Goal: Task Accomplishment & Management: Use online tool/utility

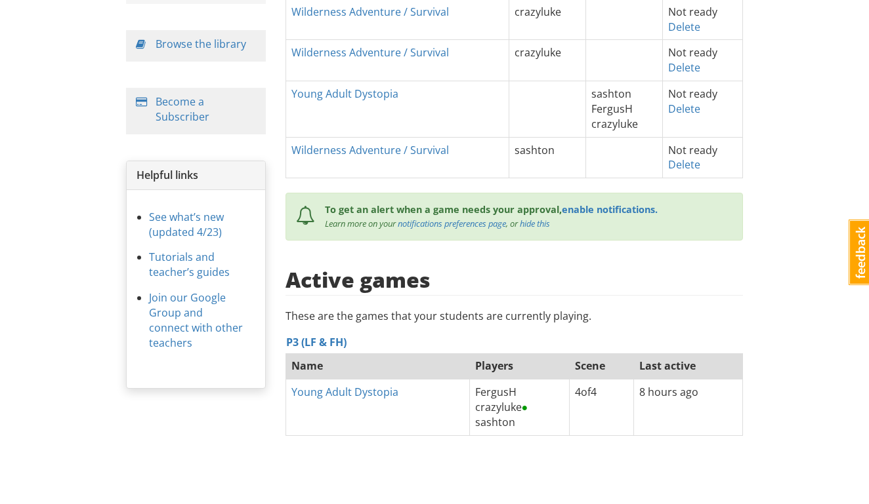
scroll to position [181, 0]
click at [311, 386] on link "Young Adult Dystopia" at bounding box center [344, 393] width 107 height 14
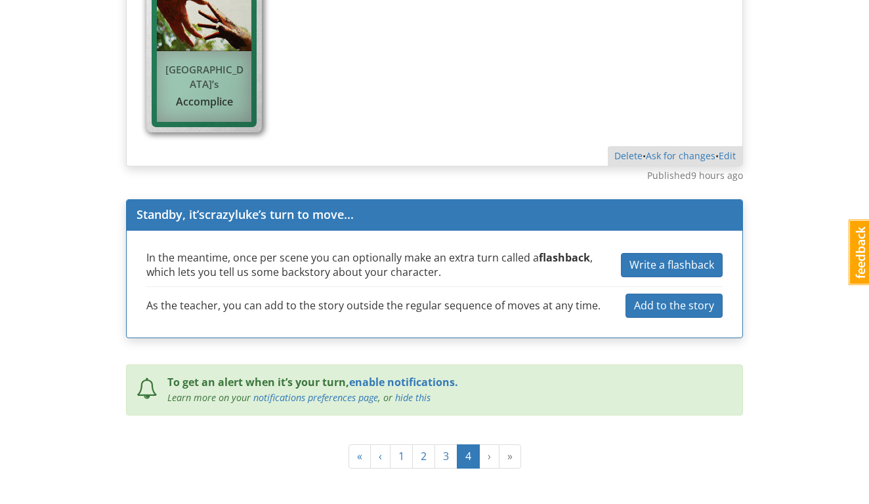
scroll to position [1924, 0]
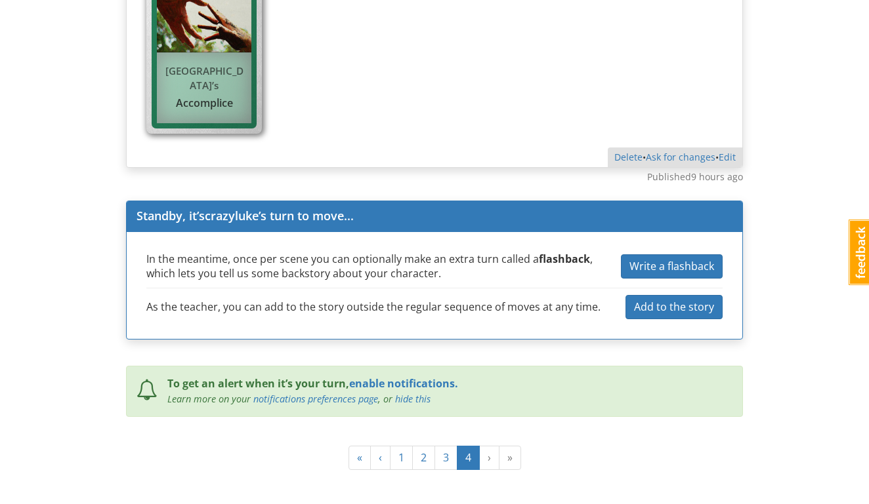
click at [489, 446] on ul "« ‹ 1 2 3 4 › »" at bounding box center [434, 458] width 173 height 24
click at [509, 446] on ul "« ‹ 1 2 3 4 › »" at bounding box center [434, 458] width 173 height 24
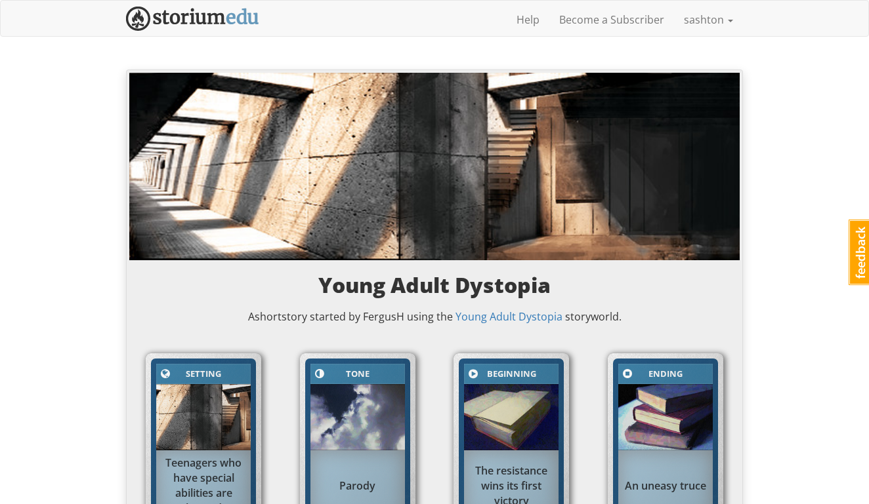
scroll to position [0, 0]
click at [705, 24] on link "sashton" at bounding box center [708, 19] width 69 height 33
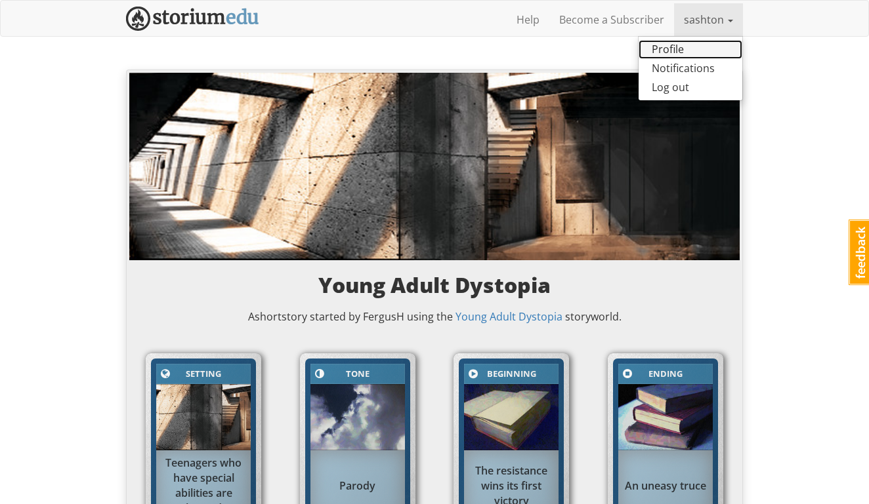
click at [685, 47] on link "Profile" at bounding box center [690, 49] width 104 height 19
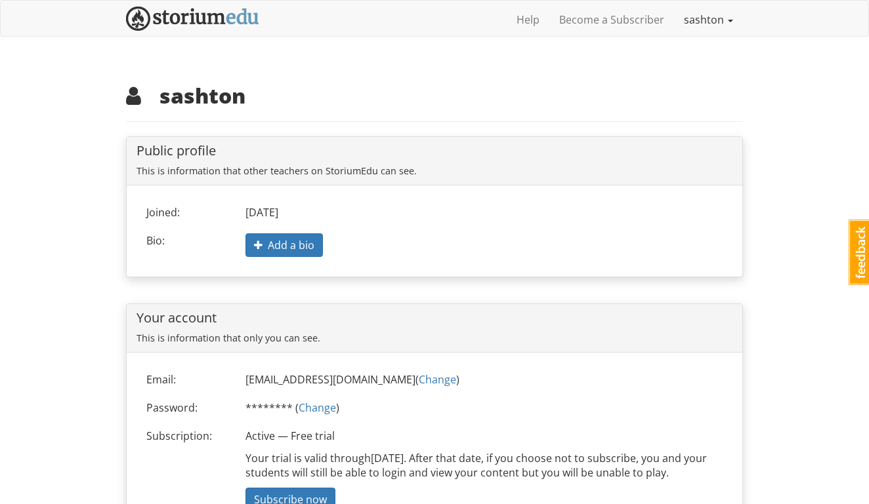
click at [712, 20] on link "sashton" at bounding box center [708, 19] width 69 height 33
click at [703, 22] on link "sashton" at bounding box center [708, 19] width 69 height 33
click at [634, 24] on link "Become a Subscriber" at bounding box center [611, 19] width 125 height 33
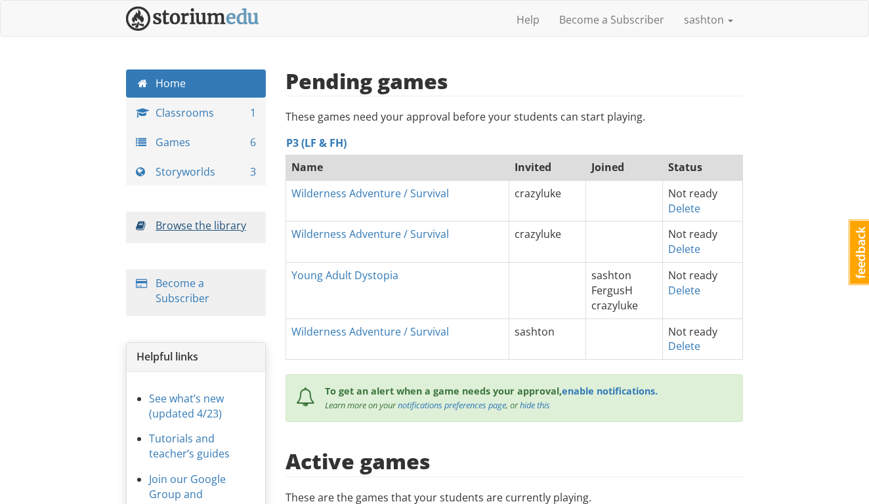
click at [146, 228] on span at bounding box center [146, 228] width 20 height 20
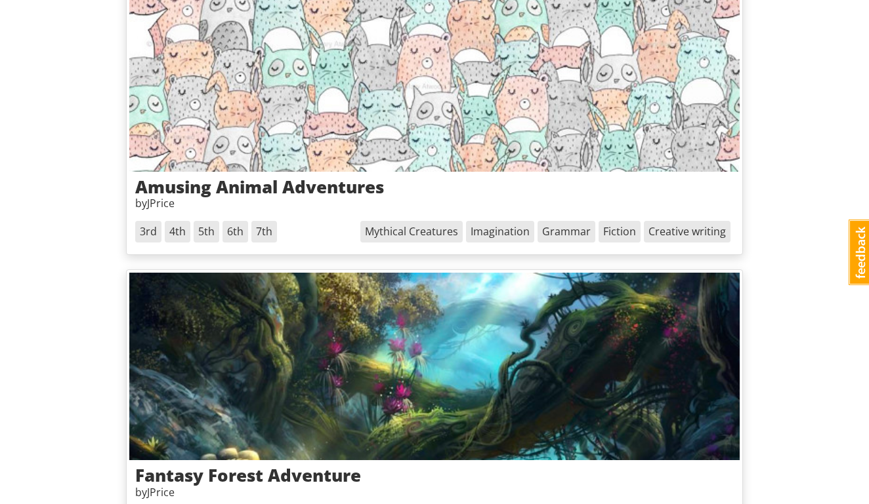
scroll to position [1759, 0]
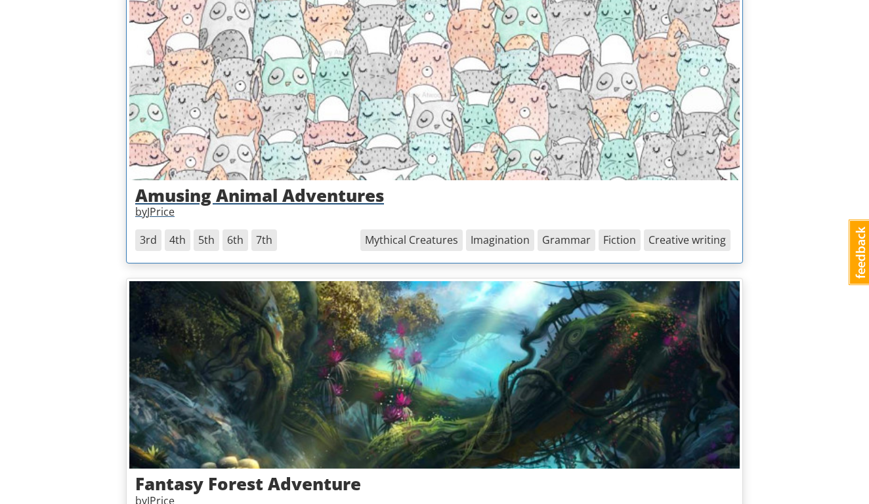
click at [272, 186] on h3 "Amusing Animal Adventures" at bounding box center [434, 195] width 598 height 19
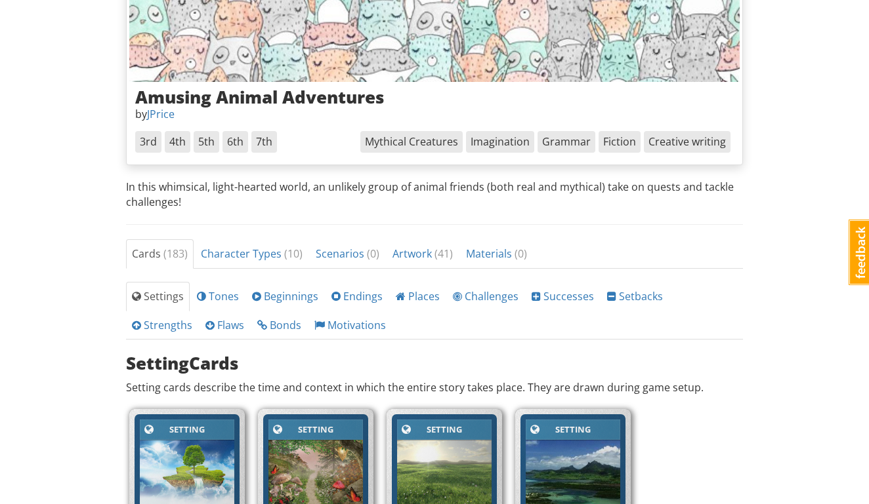
scroll to position [213, 0]
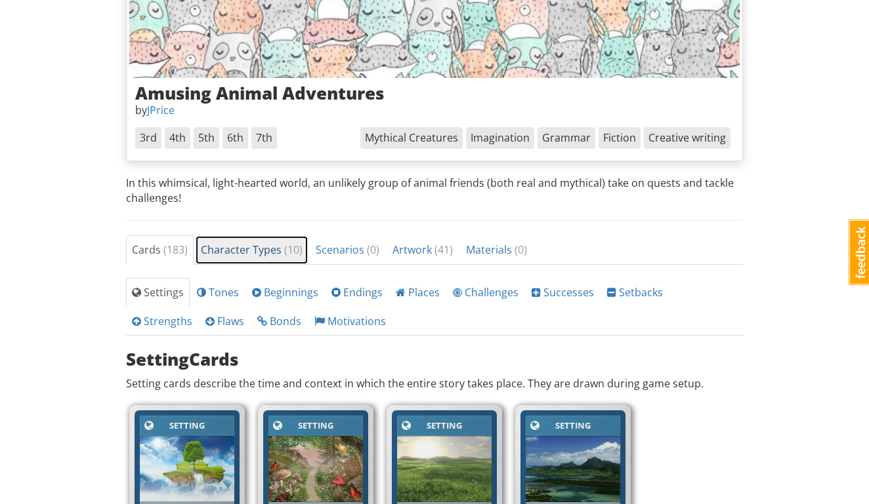
click at [224, 248] on span "Character Types ( 10 )" at bounding box center [252, 250] width 102 height 14
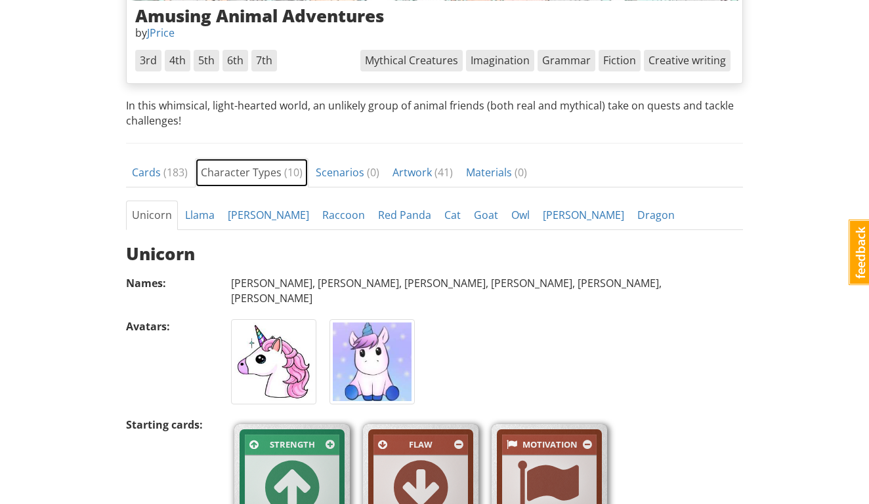
scroll to position [290, 0]
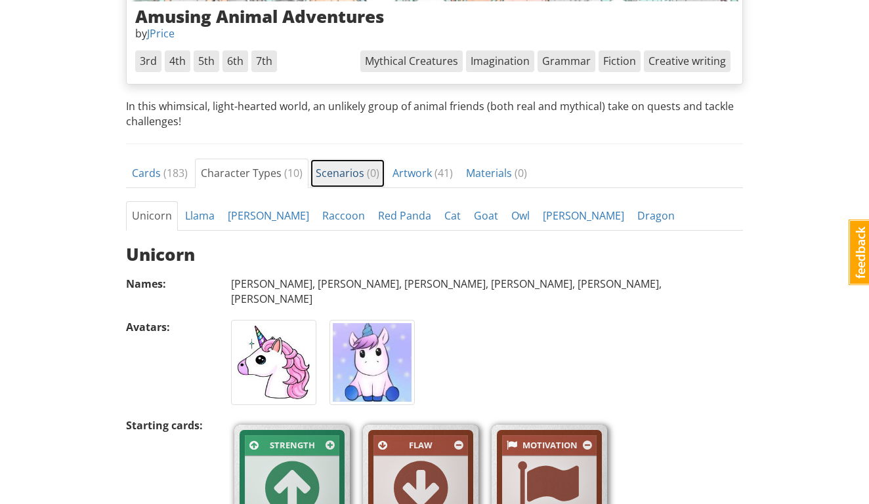
click at [367, 166] on span "( 0 )" at bounding box center [373, 173] width 12 height 14
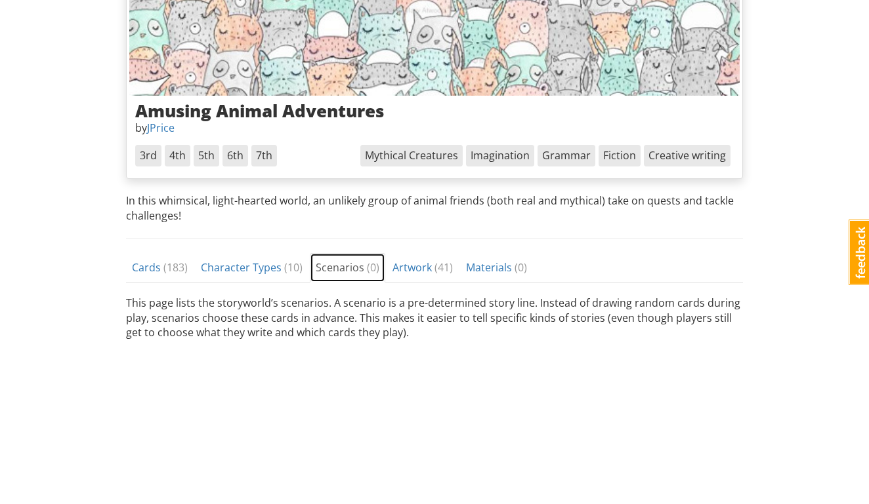
scroll to position [190, 0]
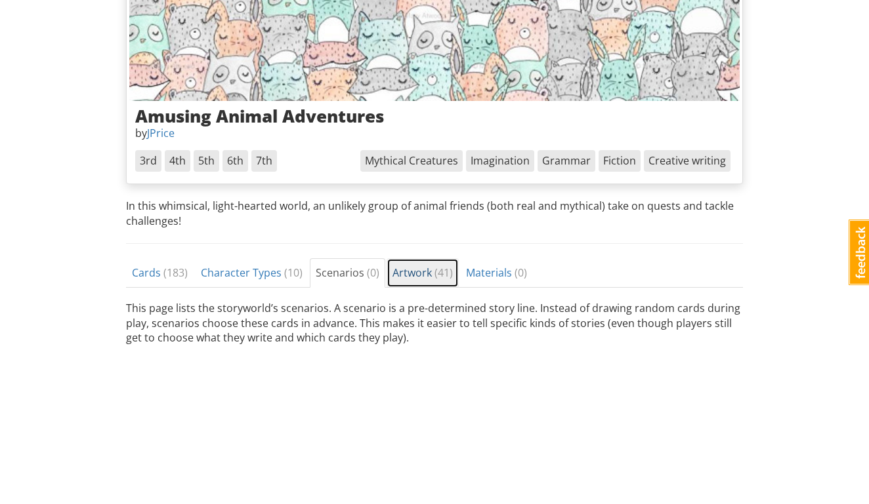
click at [413, 268] on span "Artwork ( 41 )" at bounding box center [422, 273] width 60 height 14
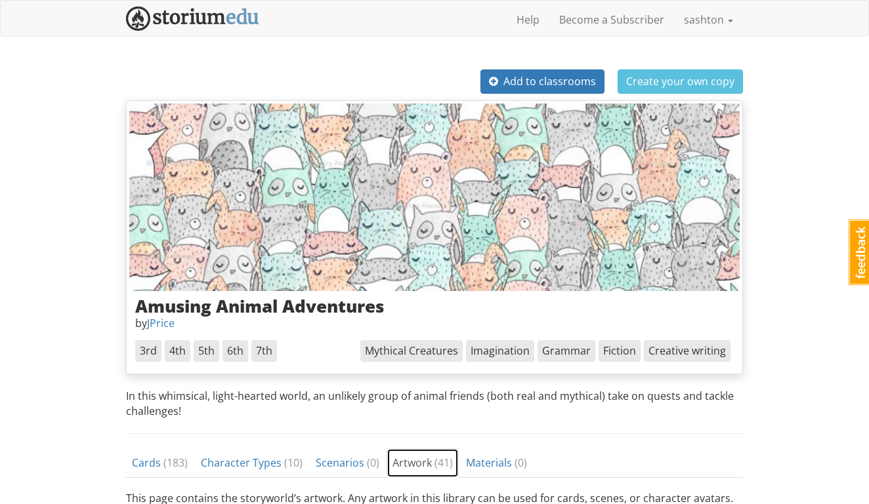
scroll to position [0, 0]
click at [338, 456] on span "Scenarios ( 0 )" at bounding box center [348, 463] width 64 height 14
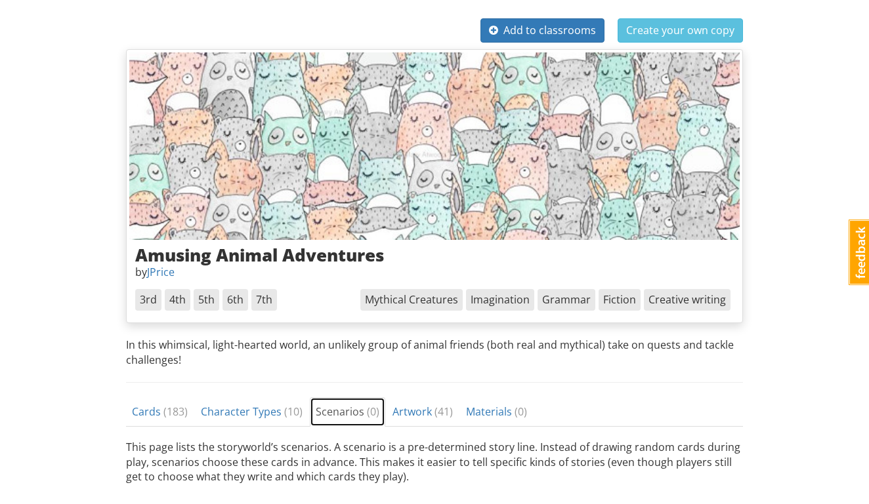
scroll to position [33, 0]
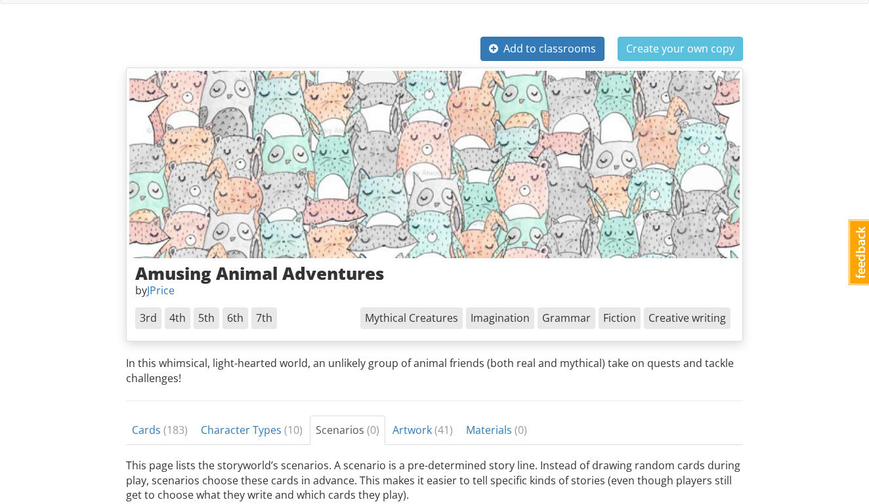
click at [501, 319] on span "Imagination" at bounding box center [500, 319] width 68 height 22
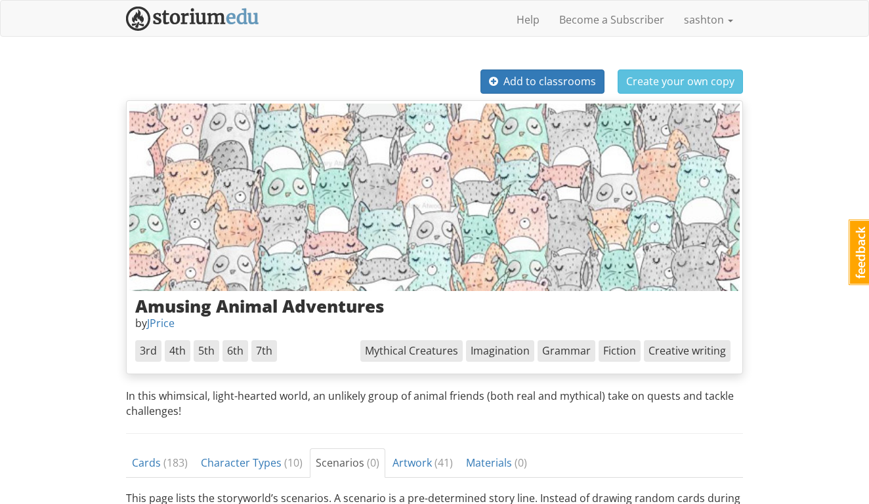
scroll to position [0, 0]
click at [537, 73] on button "Add to classrooms" at bounding box center [542, 82] width 124 height 24
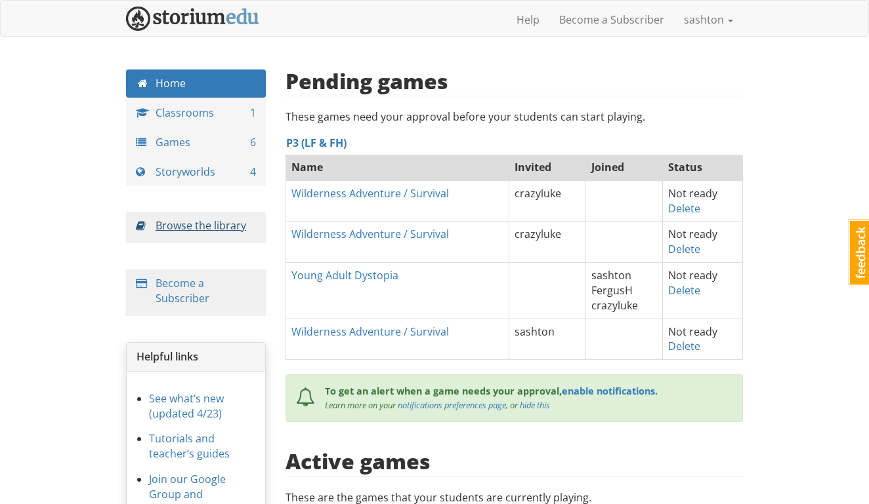
click at [203, 228] on link "Browse the library" at bounding box center [200, 225] width 91 height 14
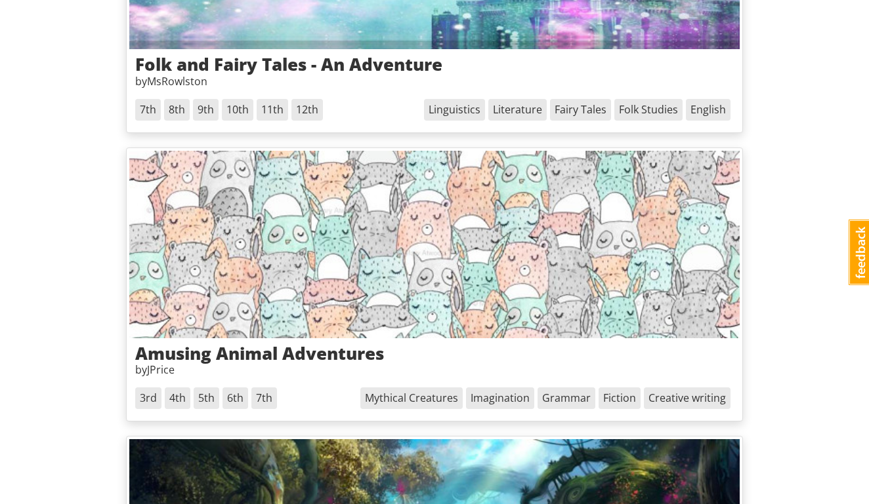
scroll to position [1606, 0]
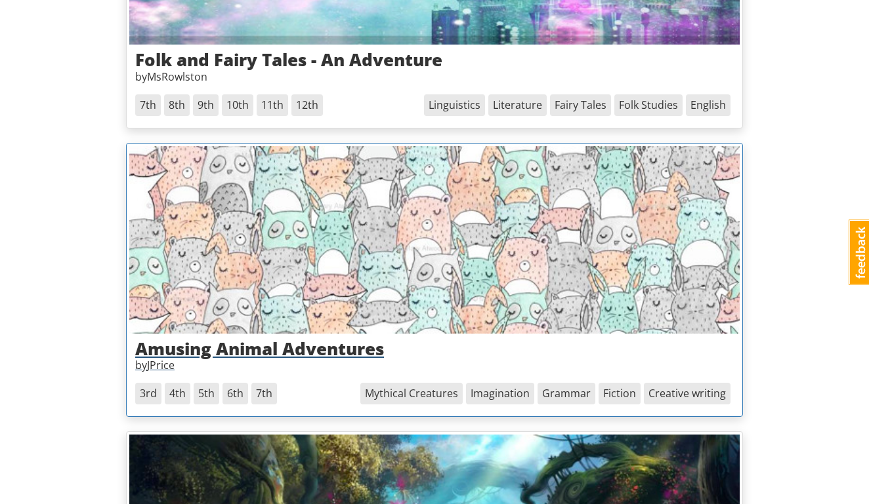
click at [212, 340] on h3 "Amusing Animal Adventures" at bounding box center [434, 349] width 598 height 19
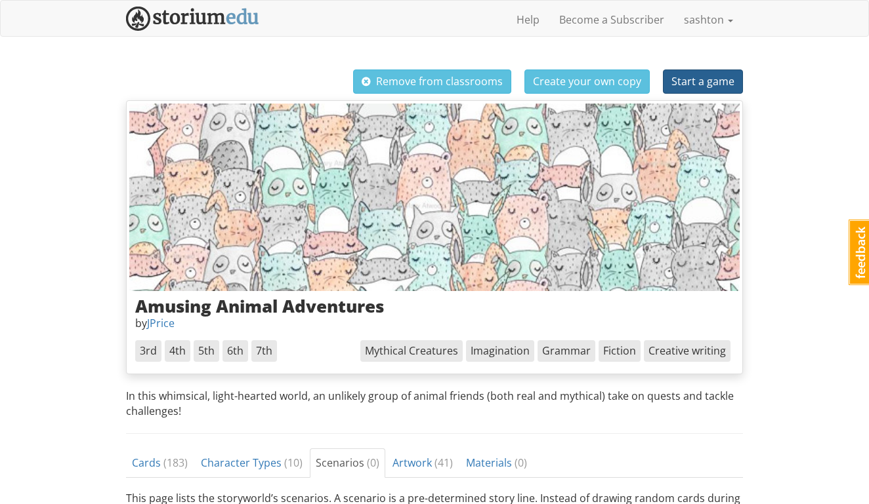
click at [689, 80] on span "Start a game" at bounding box center [702, 81] width 63 height 14
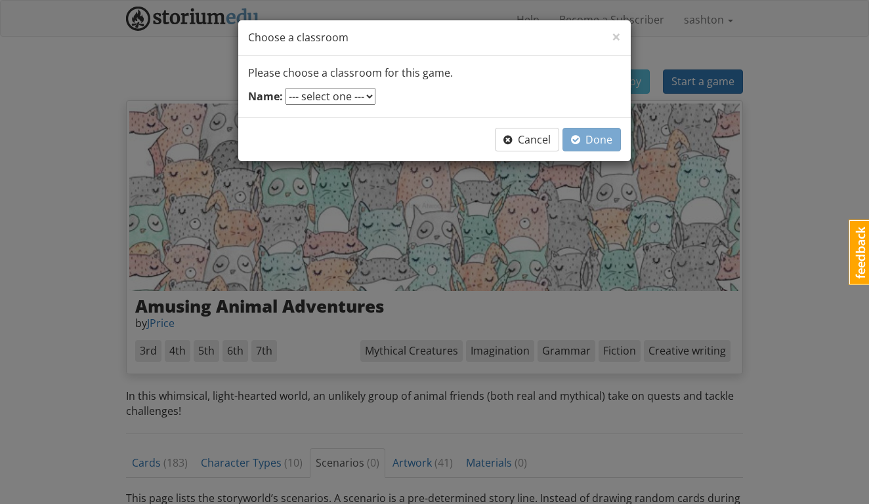
select select "ab9erx"
click at [583, 138] on span "Done" at bounding box center [591, 140] width 41 height 14
